Goal: Communication & Community: Answer question/provide support

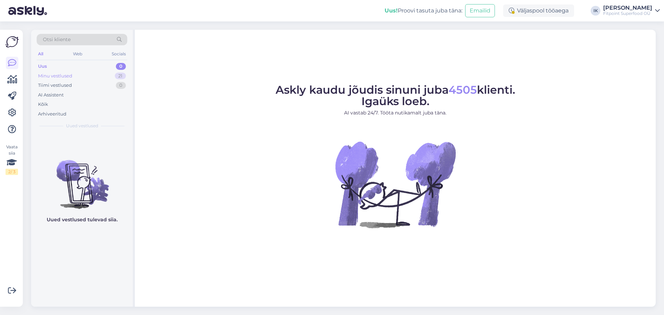
drag, startPoint x: 72, startPoint y: 82, endPoint x: 74, endPoint y: 76, distance: 6.8
click at [73, 82] on div "Tiimi vestlused 0" at bounding box center [82, 86] width 91 height 10
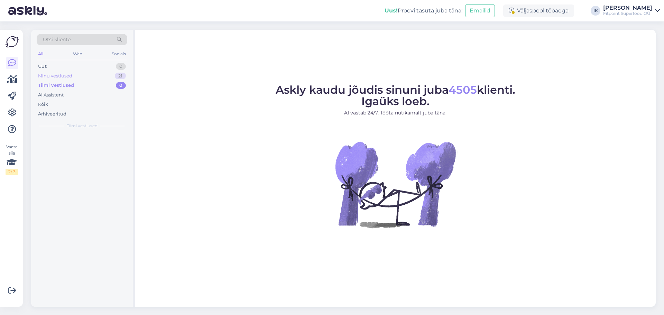
click at [74, 75] on div "Minu vestlused 21" at bounding box center [82, 76] width 91 height 10
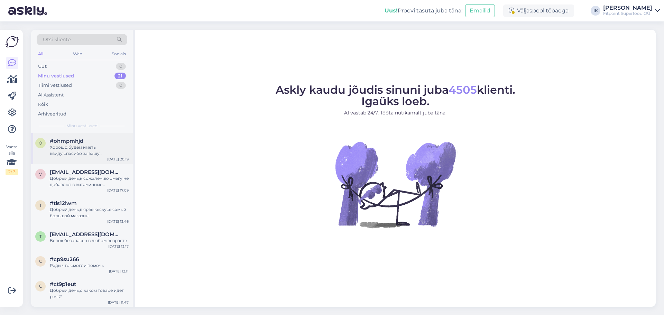
click at [108, 148] on div "Хорошо,будем иметь ввиду,спасибо за вашу наблюдательность" at bounding box center [89, 150] width 79 height 12
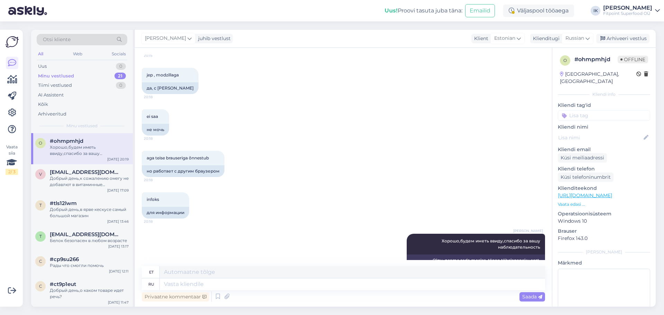
scroll to position [270, 0]
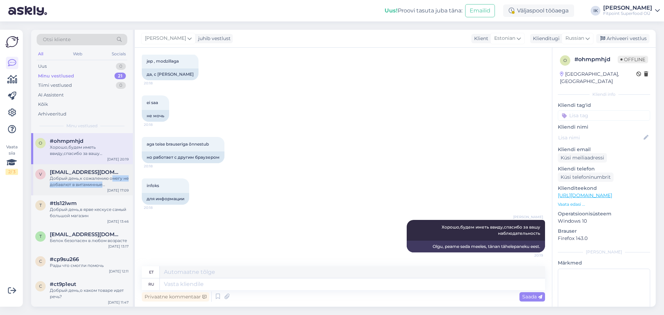
drag, startPoint x: 111, startPoint y: 181, endPoint x: 110, endPoint y: 184, distance: 3.5
click at [110, 184] on div "Добрый день,к сожалению омегу не добавлют в витаминные комплексы,могу предложит…" at bounding box center [89, 181] width 79 height 12
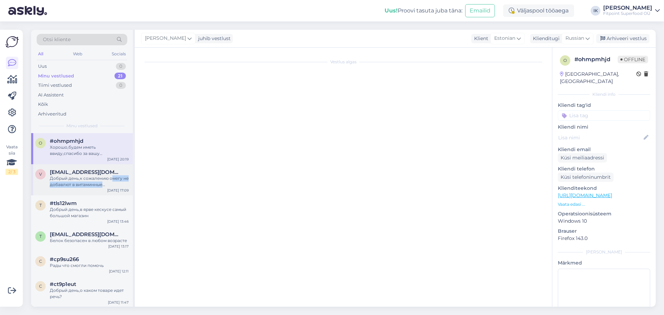
scroll to position [0, 0]
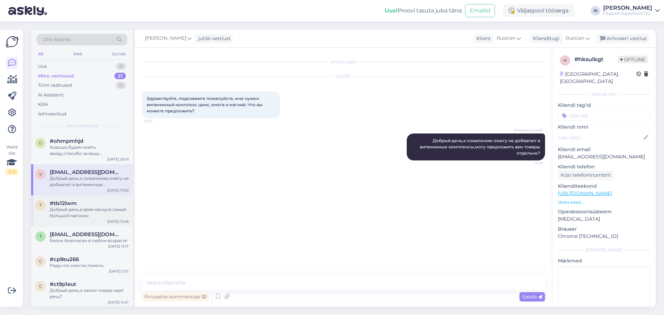
click at [87, 208] on div "Добрый день,в ярве кескусе самый большой магазин" at bounding box center [89, 213] width 79 height 12
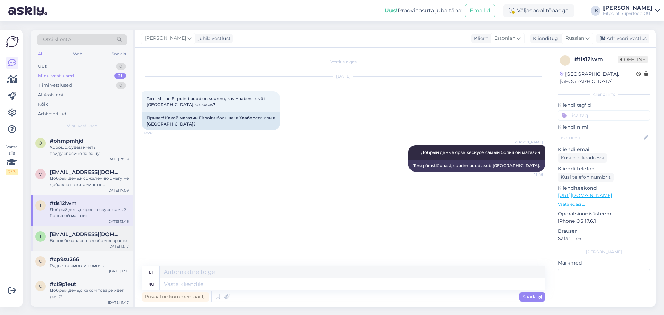
click at [84, 236] on span "[EMAIL_ADDRESS][DOMAIN_NAME]" at bounding box center [86, 234] width 72 height 6
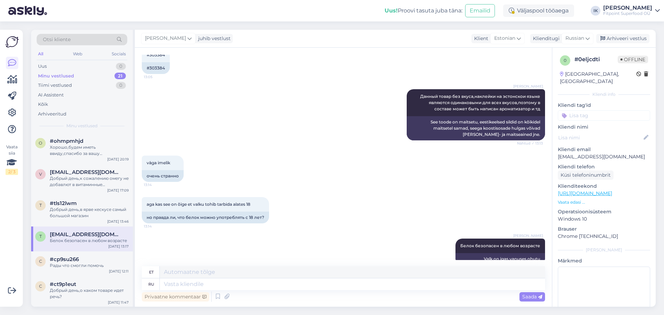
scroll to position [330, 0]
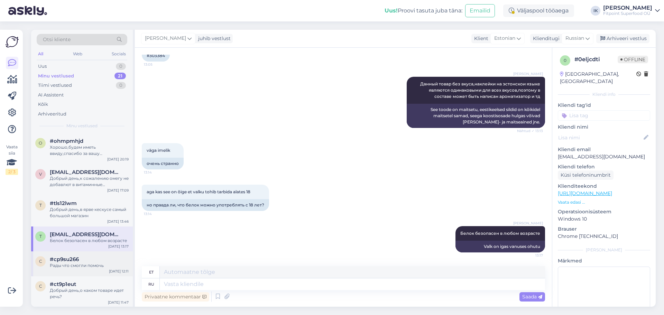
click at [85, 266] on div "Рады что смогли помочь" at bounding box center [89, 266] width 79 height 6
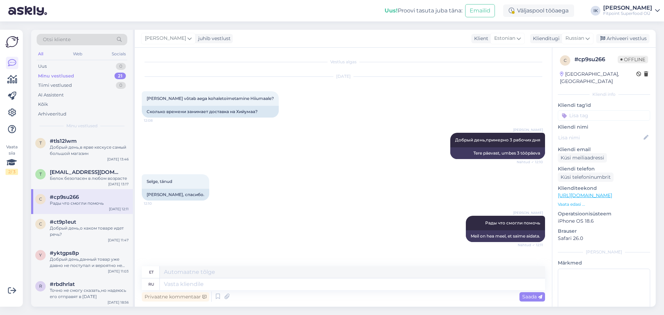
scroll to position [69, 0]
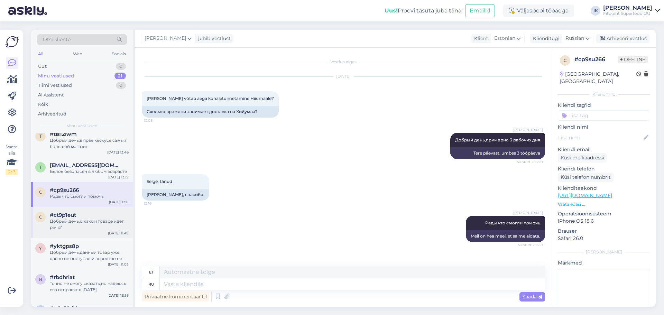
click at [90, 213] on div "#ct9p1eut" at bounding box center [89, 215] width 79 height 6
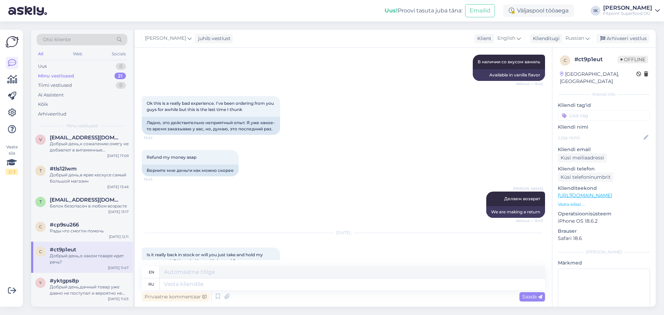
scroll to position [944, 0]
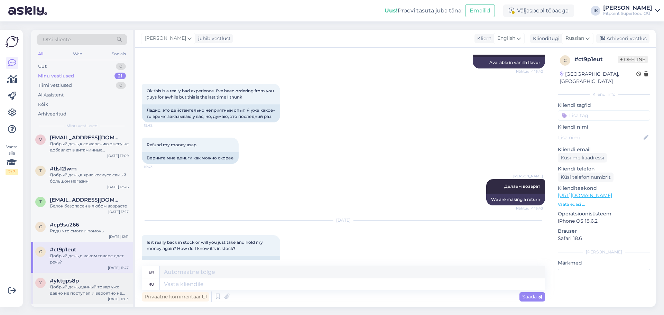
click at [114, 280] on div "#yktgps8p" at bounding box center [89, 281] width 79 height 6
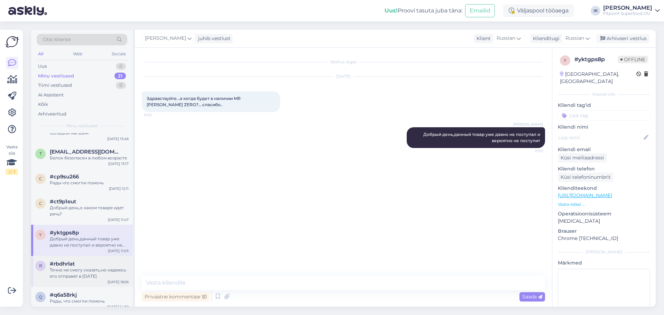
scroll to position [104, 0]
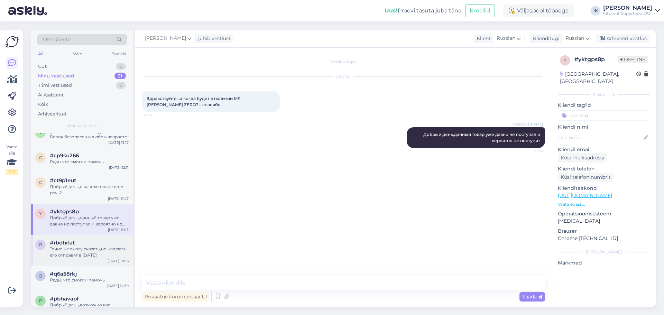
click at [103, 257] on div "Точно не смогу сказать,но надеюсь его отправят в [DATE]" at bounding box center [89, 252] width 79 height 12
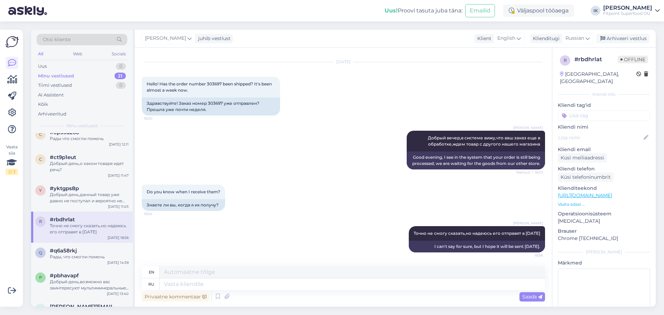
scroll to position [138, 0]
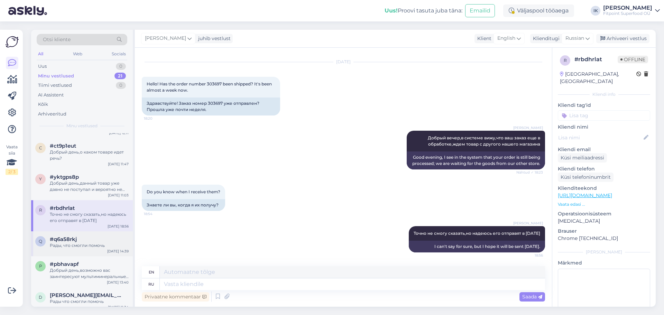
click at [93, 251] on div "q #q6a58rkj Рады, что смогли помочь [DATE] 14:39" at bounding box center [82, 243] width 102 height 25
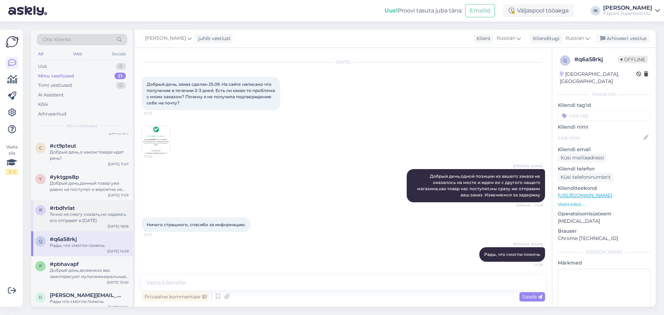
click at [93, 221] on div "Точно не смогу сказать,но надеюсь его отправят в [DATE]" at bounding box center [89, 217] width 79 height 12
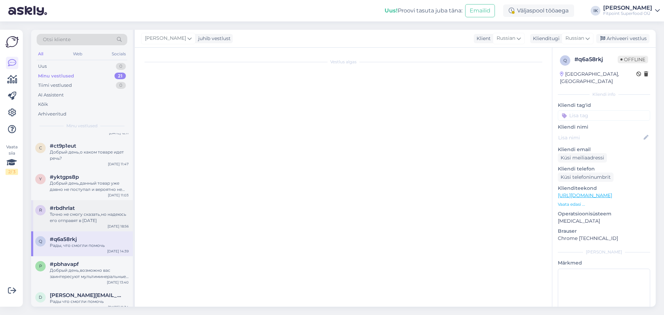
scroll to position [228, 0]
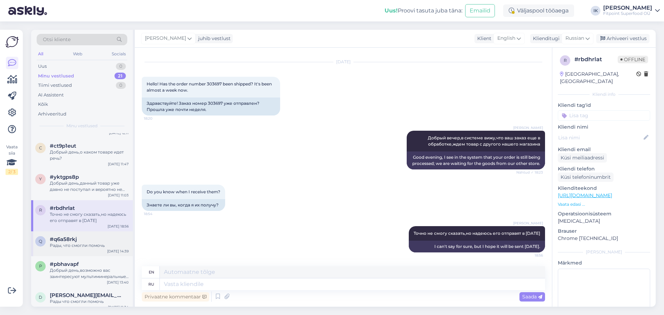
click at [80, 244] on div "Рады, что смогли помочь" at bounding box center [89, 246] width 79 height 6
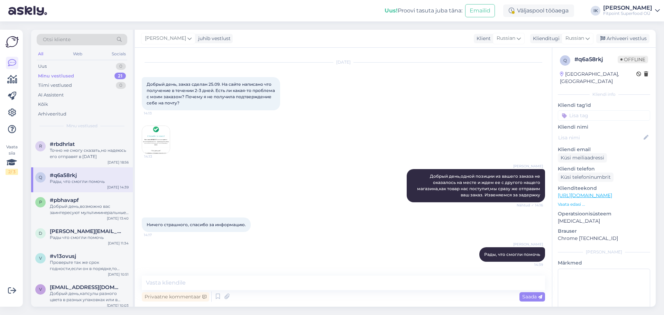
scroll to position [208, 0]
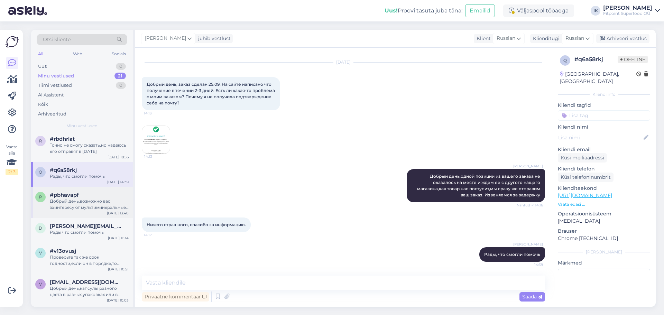
click at [91, 200] on div "Добрый день,возможно вас заинтересуют мультиминеральные комплексы [URL][DOMAIN_…" at bounding box center [89, 204] width 79 height 12
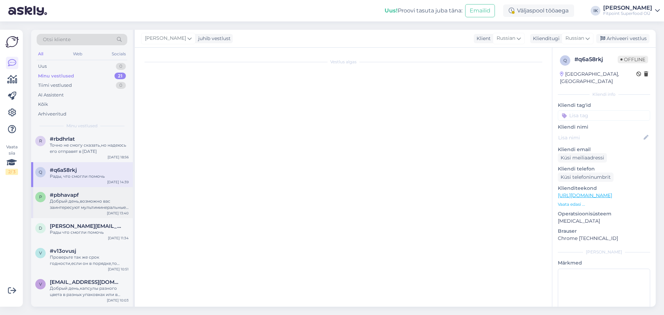
scroll to position [0, 0]
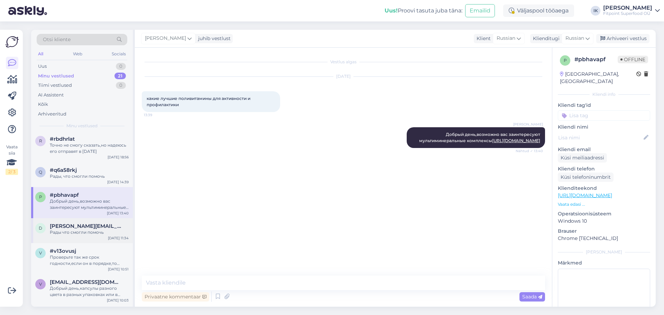
click at [74, 225] on span "[PERSON_NAME][EMAIL_ADDRESS][DOMAIN_NAME]" at bounding box center [86, 226] width 72 height 6
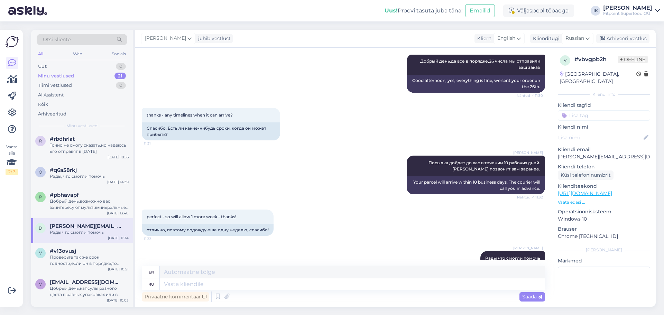
scroll to position [122, 0]
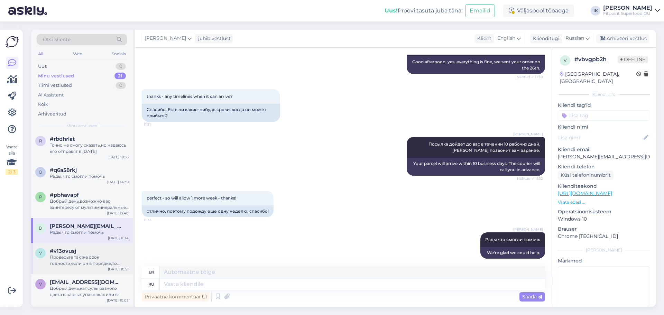
click at [92, 260] on div "Проверьте так же срок годности,если он в порядке,то ничего страшного" at bounding box center [89, 260] width 79 height 12
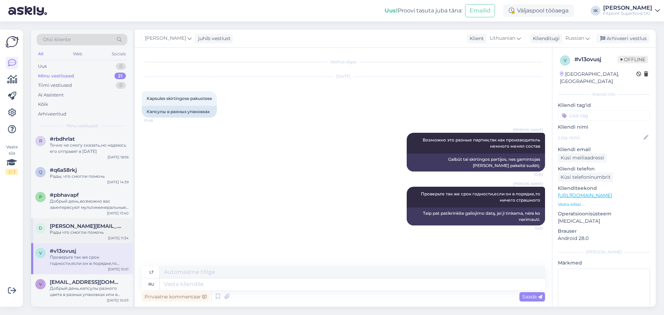
scroll to position [242, 0]
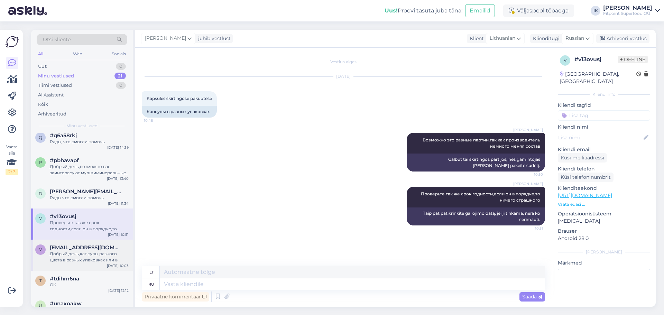
click at [91, 250] on span "[EMAIL_ADDRESS][DOMAIN_NAME]" at bounding box center [86, 248] width 72 height 6
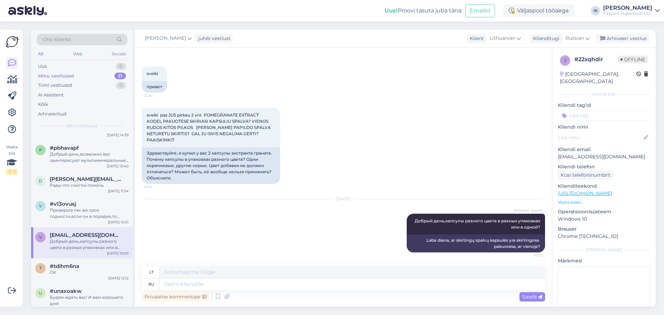
scroll to position [277, 0]
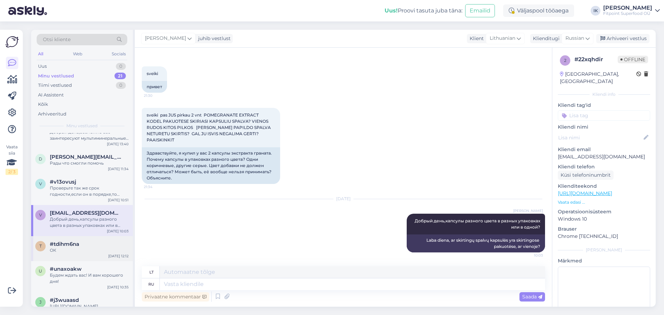
click at [56, 255] on div "t #tdihm6na ОК [DATE] 12:12" at bounding box center [82, 248] width 102 height 25
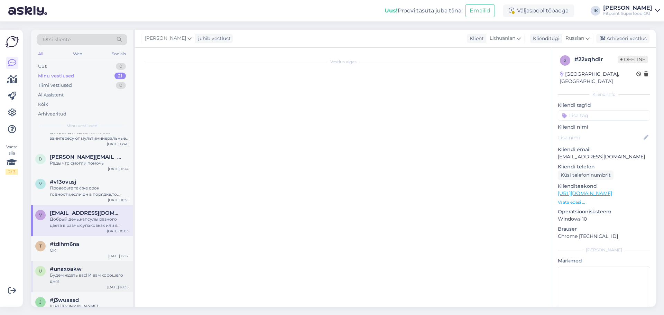
scroll to position [0, 0]
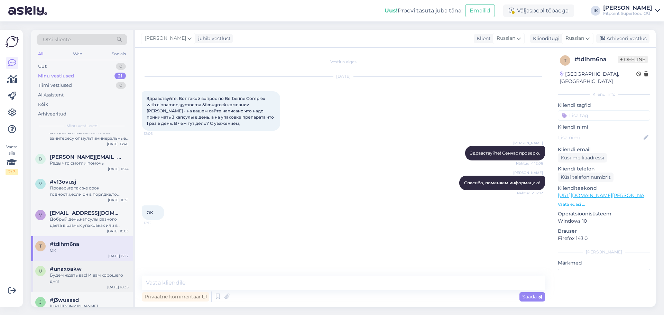
click at [83, 275] on div "Будем ждать вас! И вам хорошего дня!" at bounding box center [89, 278] width 79 height 12
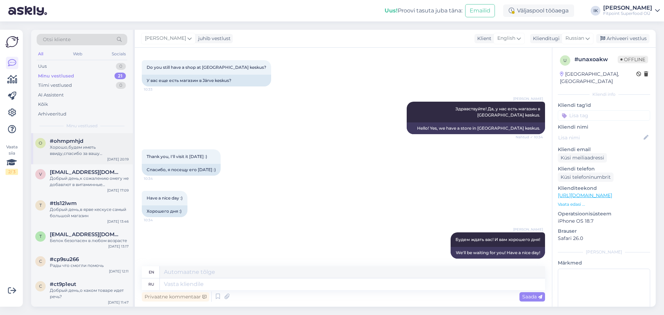
click at [103, 153] on div "Хорошо,будем иметь ввиду,спасибо за вашу наблюдательность" at bounding box center [89, 150] width 79 height 12
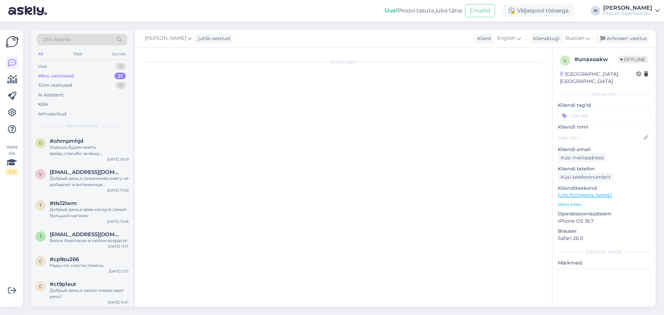
scroll to position [270, 0]
